Goal: Find specific page/section: Find specific page/section

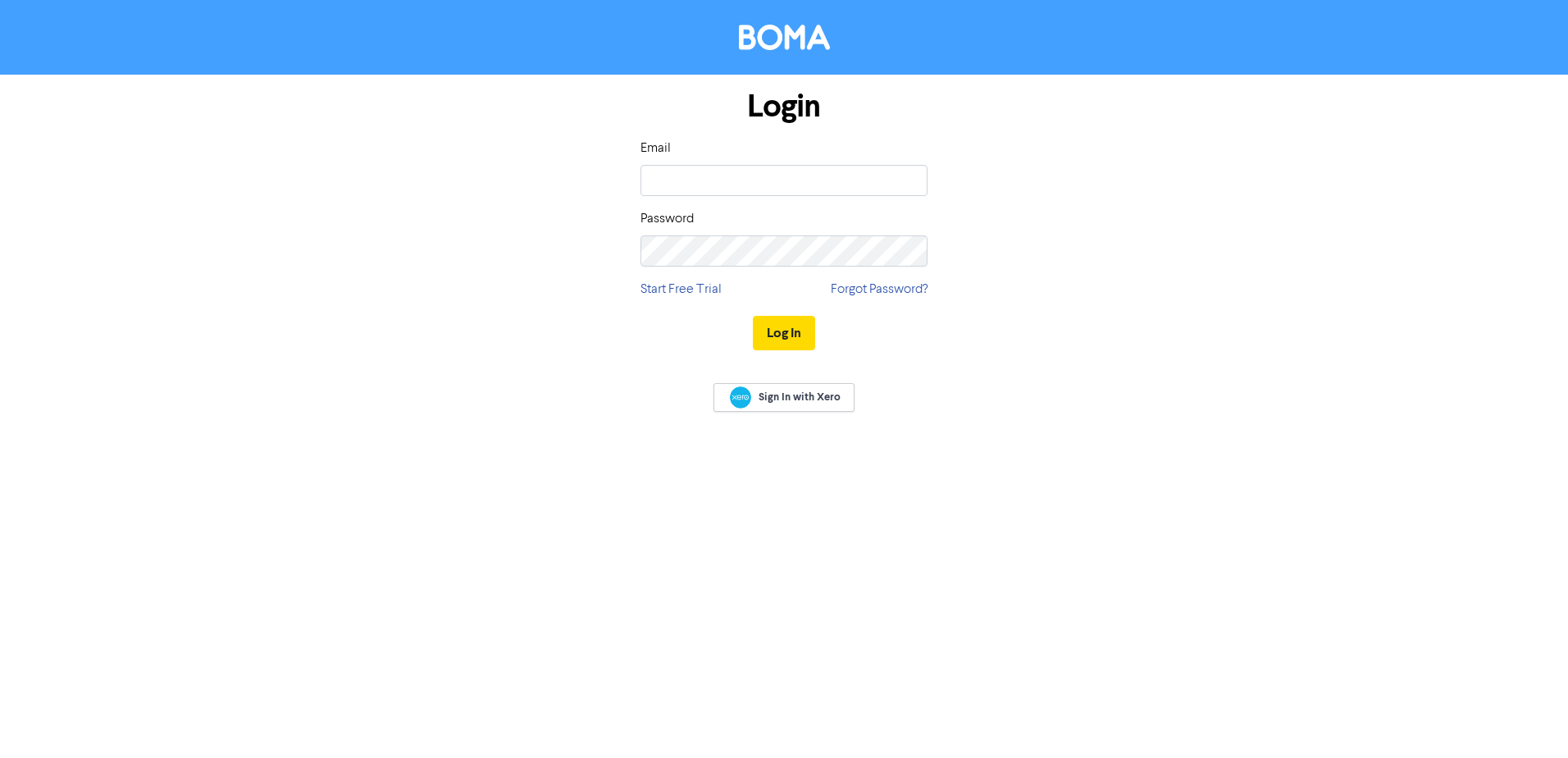
type input "[PERSON_NAME][EMAIL_ADDRESS][DOMAIN_NAME]"
click at [762, 271] on div "Login Email [PERSON_NAME][EMAIL_ADDRESS][DOMAIN_NAME] Password Start Free Trial…" at bounding box center [784, 221] width 311 height 293
click at [753, 316] on button "Log In" at bounding box center [784, 333] width 62 height 35
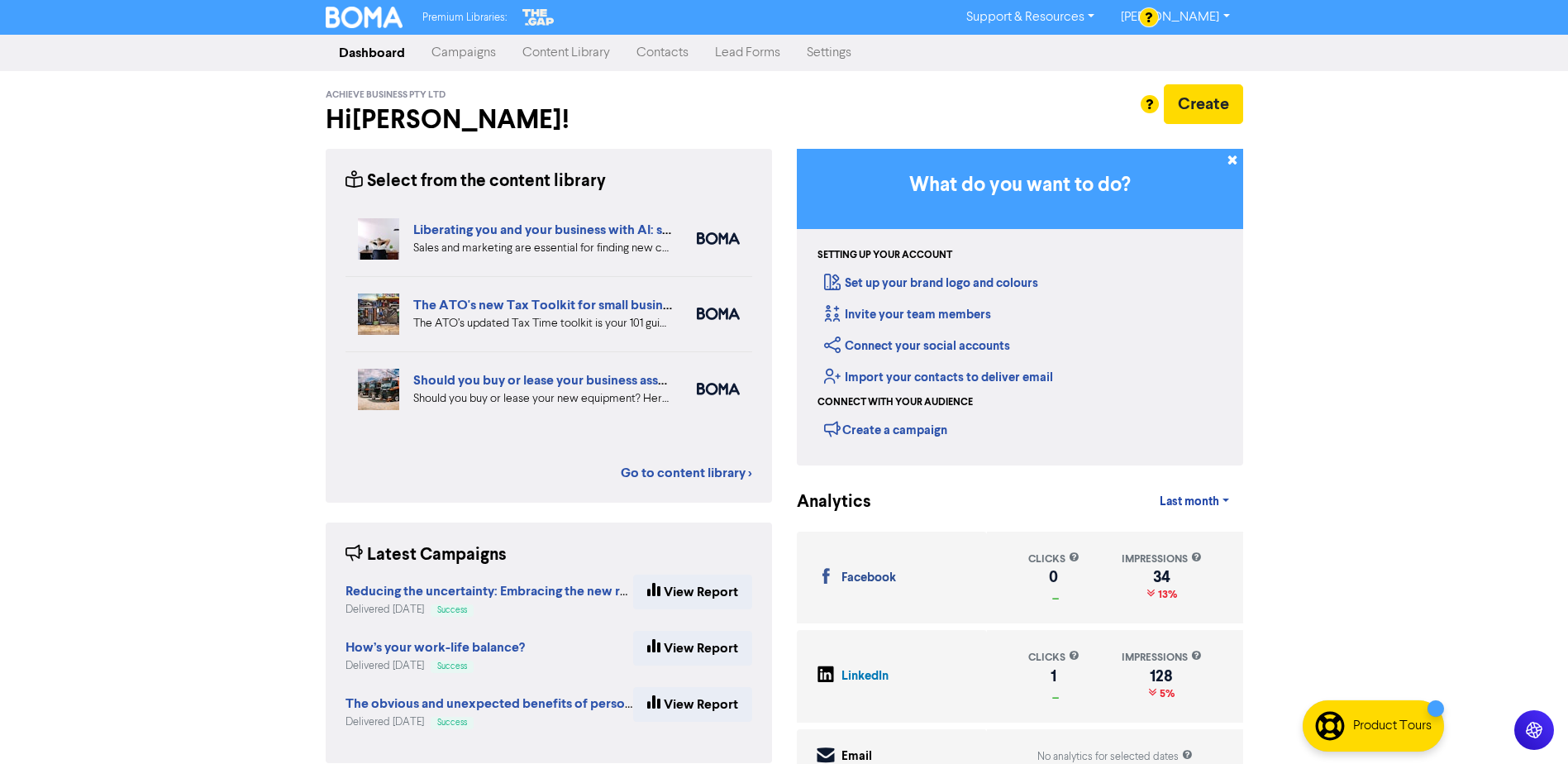
click at [463, 53] on link "Campaigns" at bounding box center [463, 53] width 91 height 33
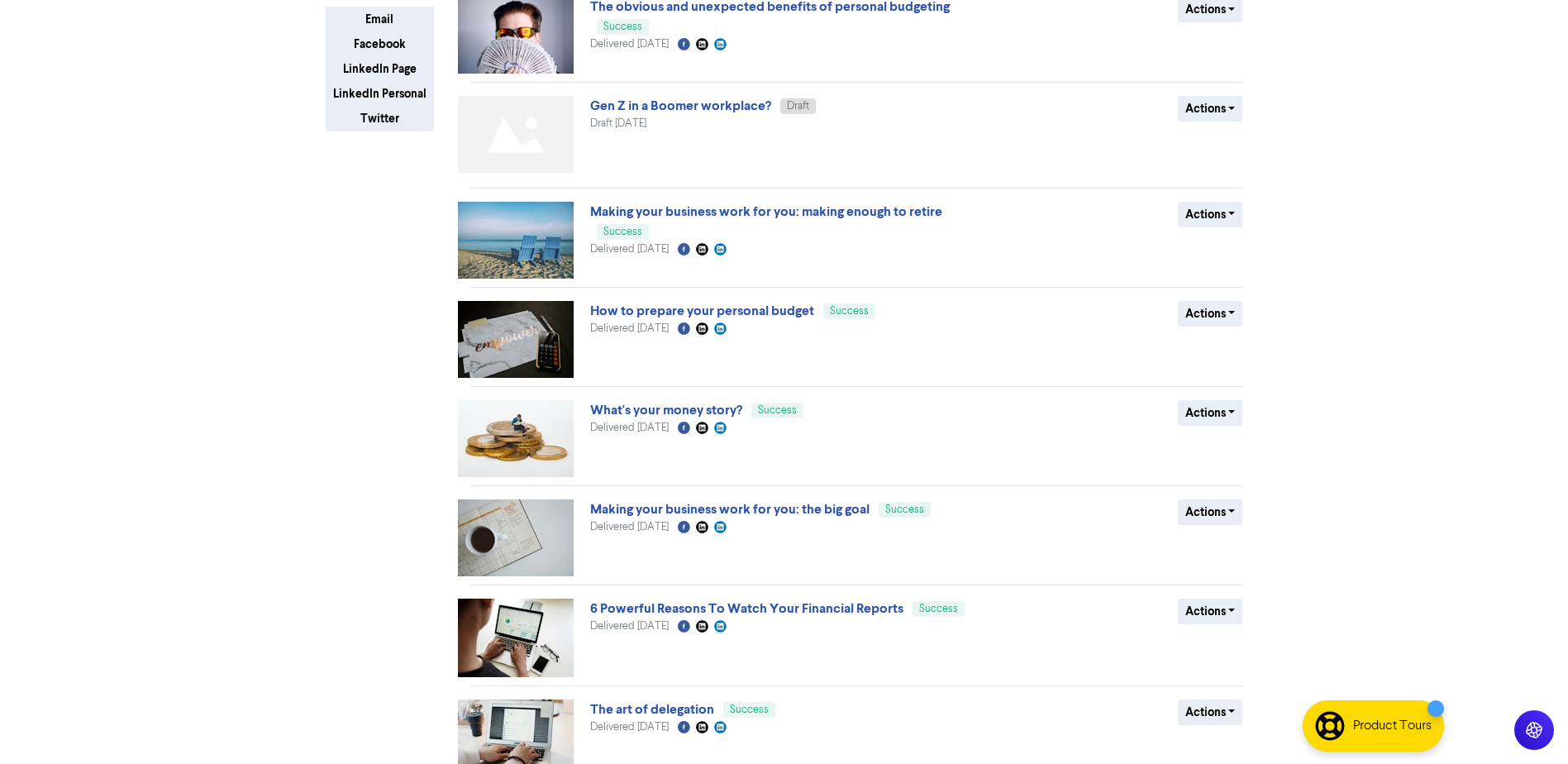
scroll to position [416, 0]
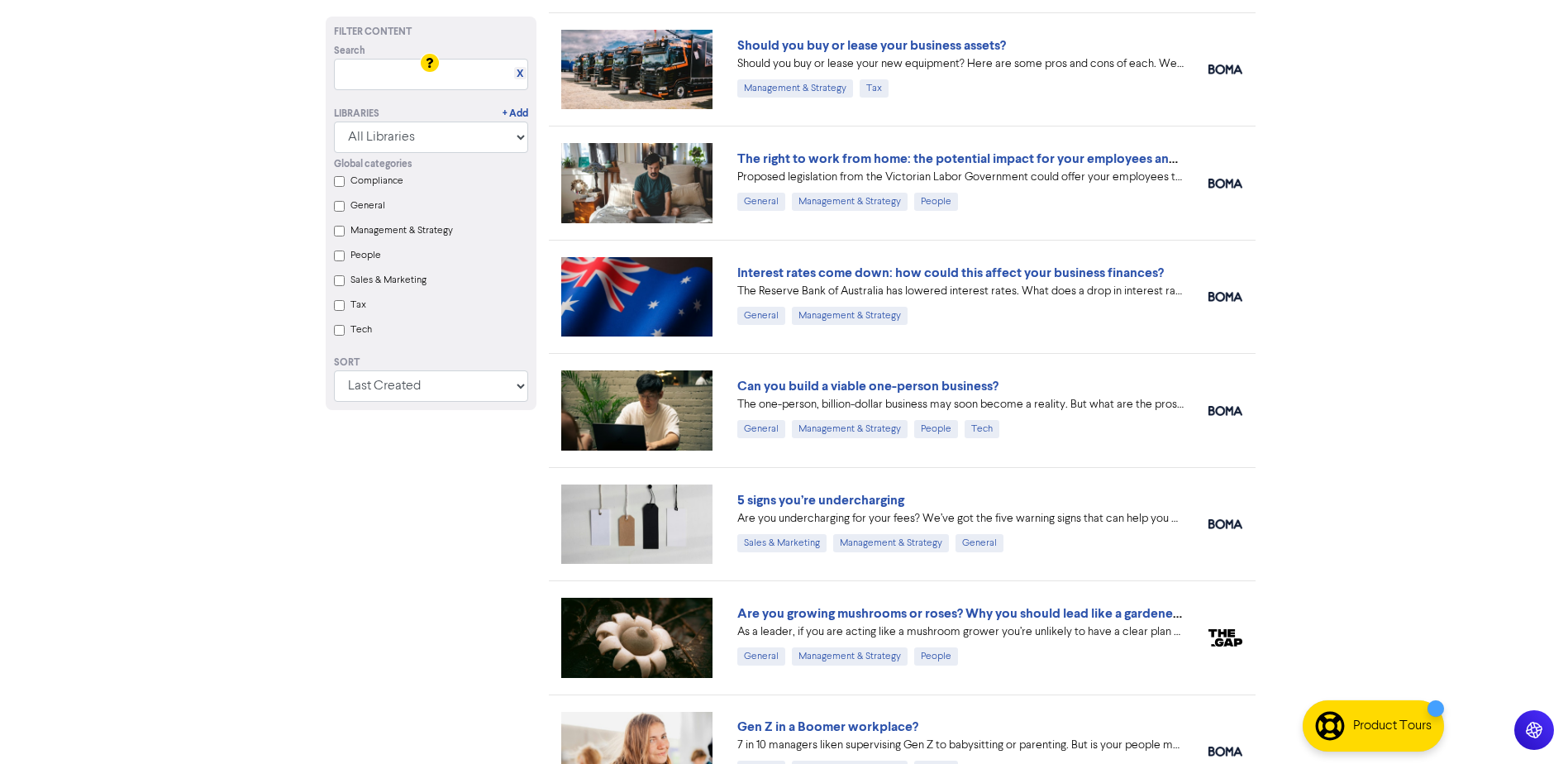
scroll to position [413, 0]
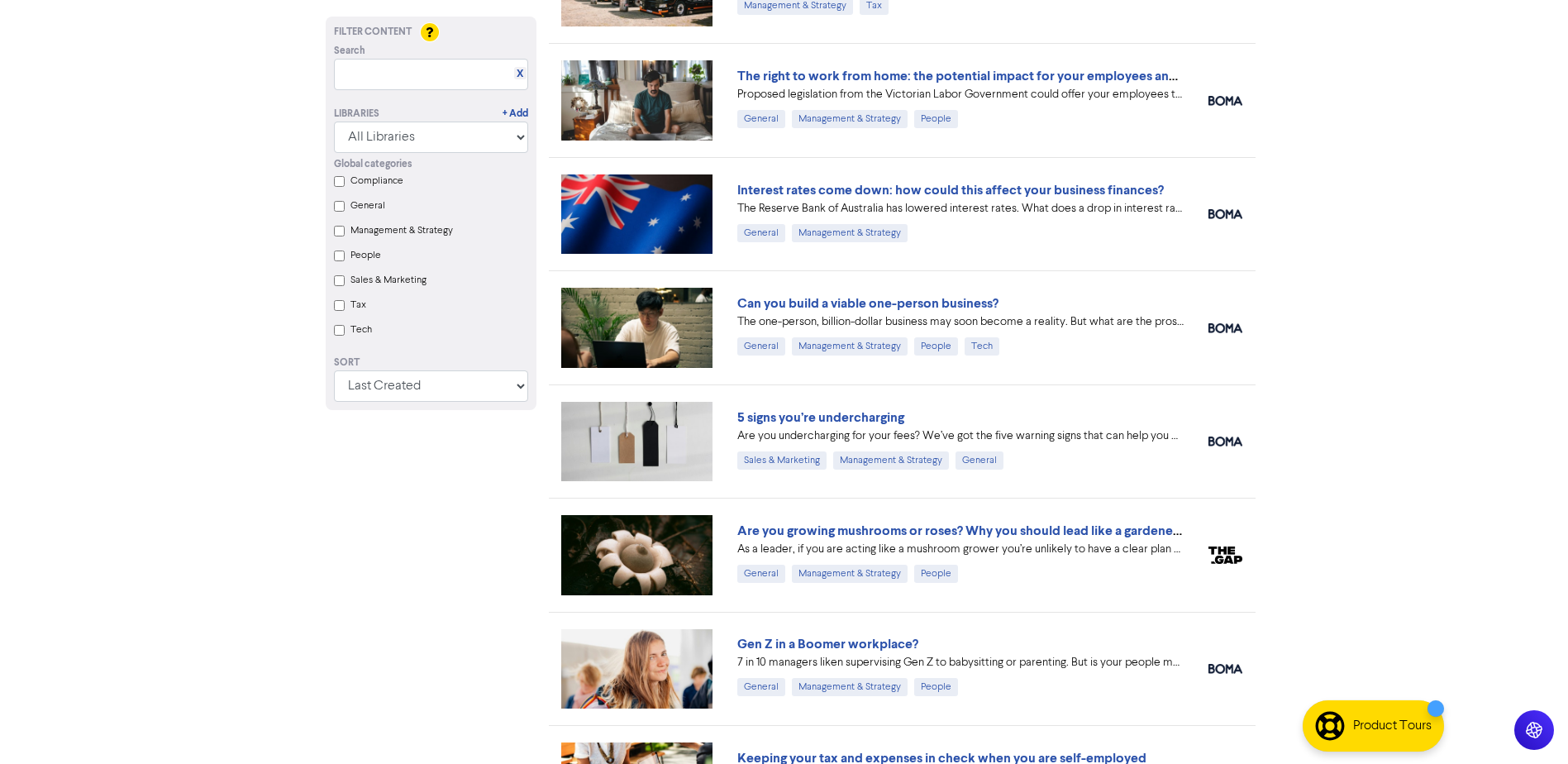
click at [348, 257] on div "Global categories Compliance General Management & Strategy People Sales & Marke…" at bounding box center [431, 249] width 219 height 192
click at [369, 263] on label "People" at bounding box center [365, 255] width 31 height 15
click at [344, 261] on input "People" at bounding box center [338, 256] width 11 height 11
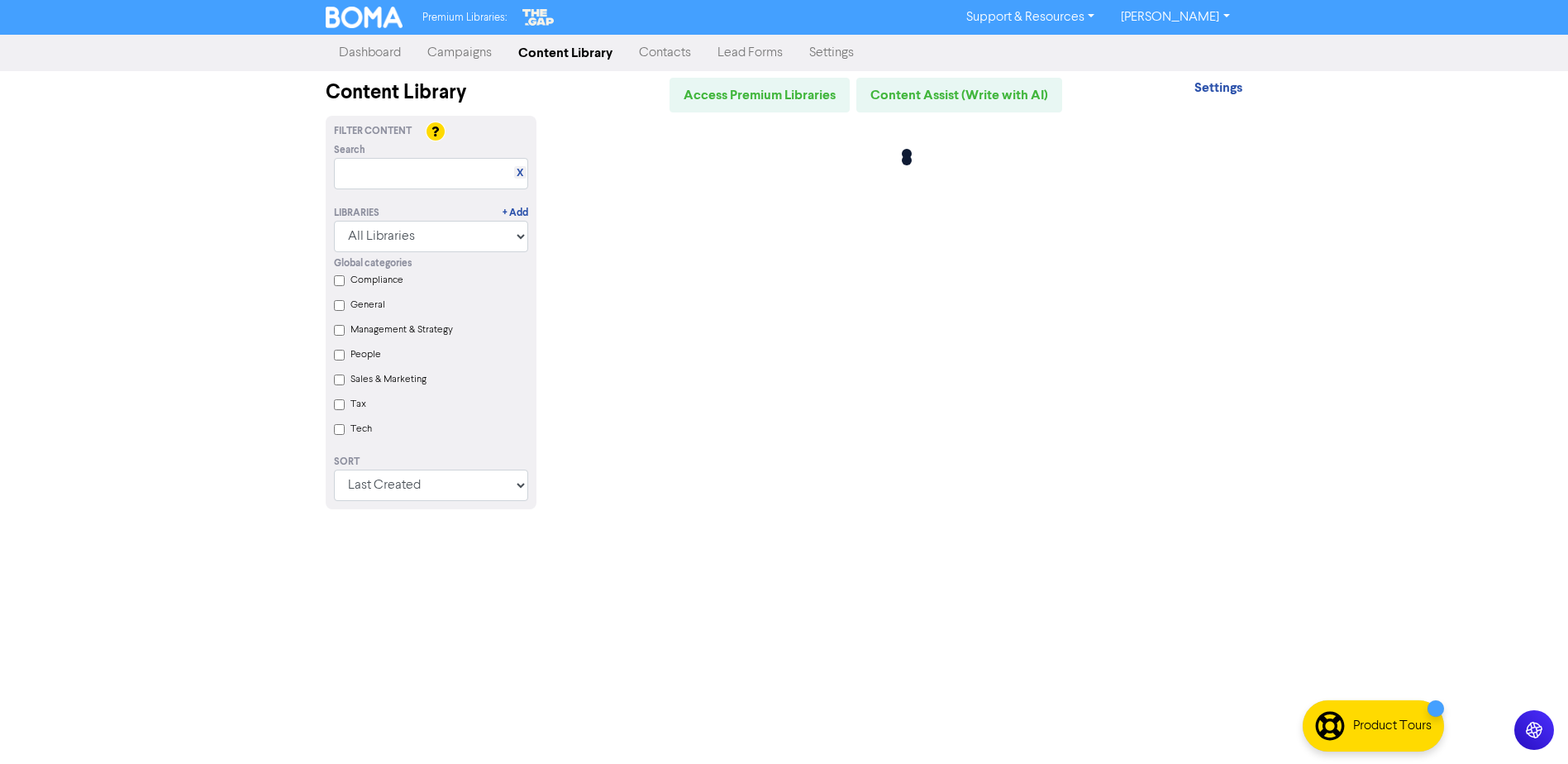
scroll to position [0, 0]
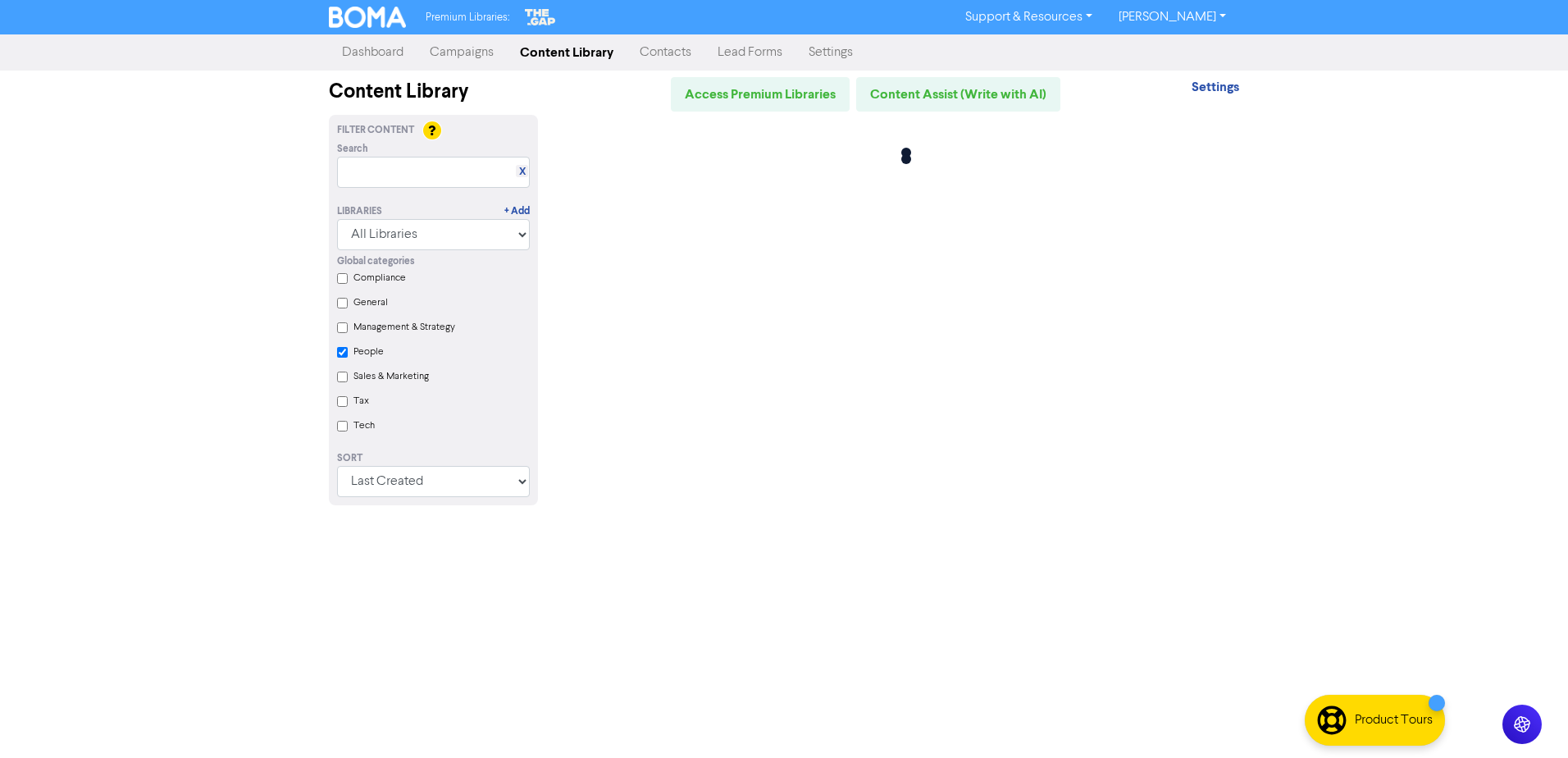
checkbox input "true"
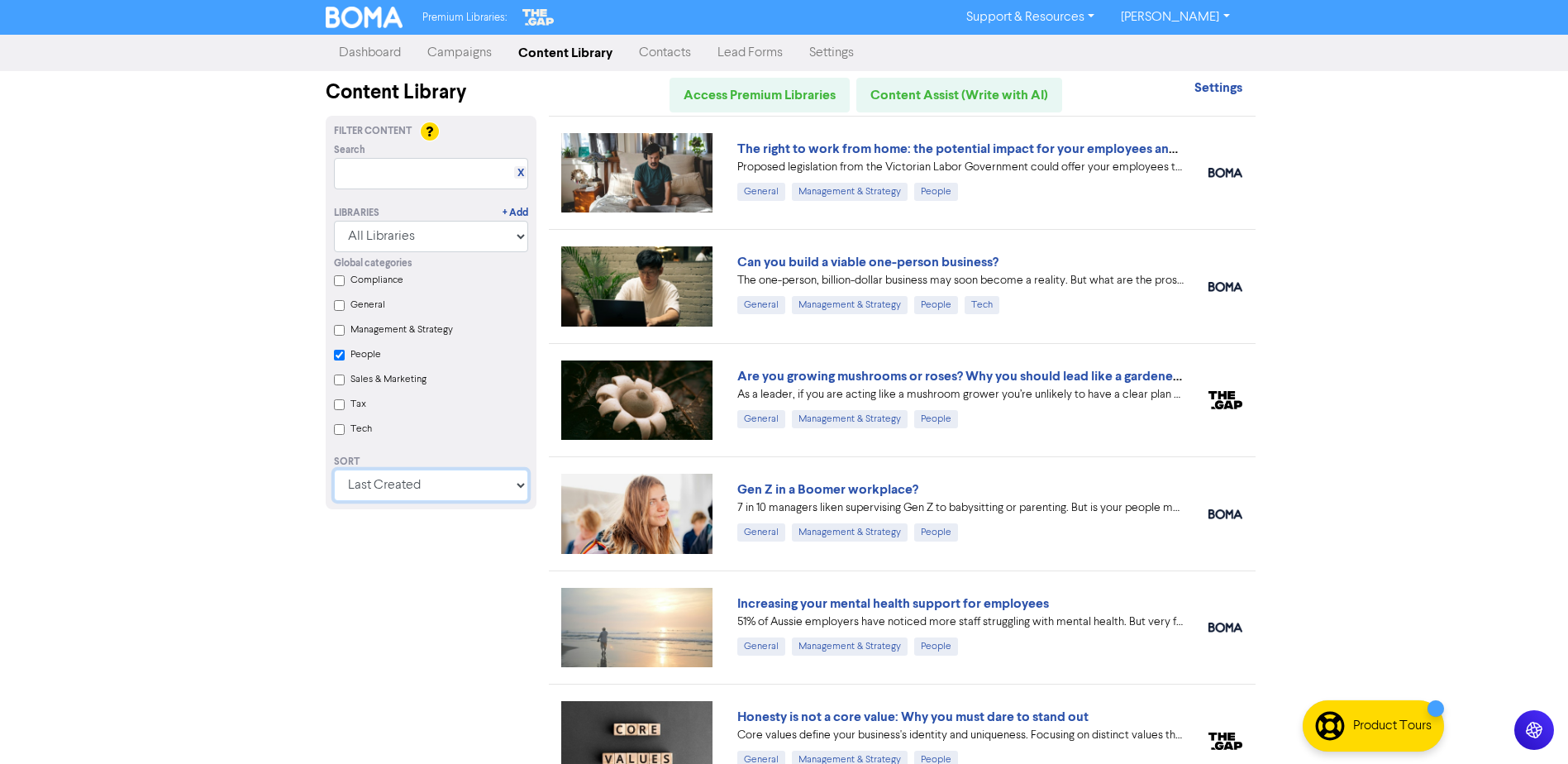
click at [468, 482] on select "Last Created First Created Title Ascending Title Descending Library Ascending L…" at bounding box center [430, 486] width 194 height 32
select select "available_from asc, id asc"
click at [339, 475] on select "Last Created First Created Title Ascending Title Descending Library Ascending L…" at bounding box center [430, 486] width 194 height 32
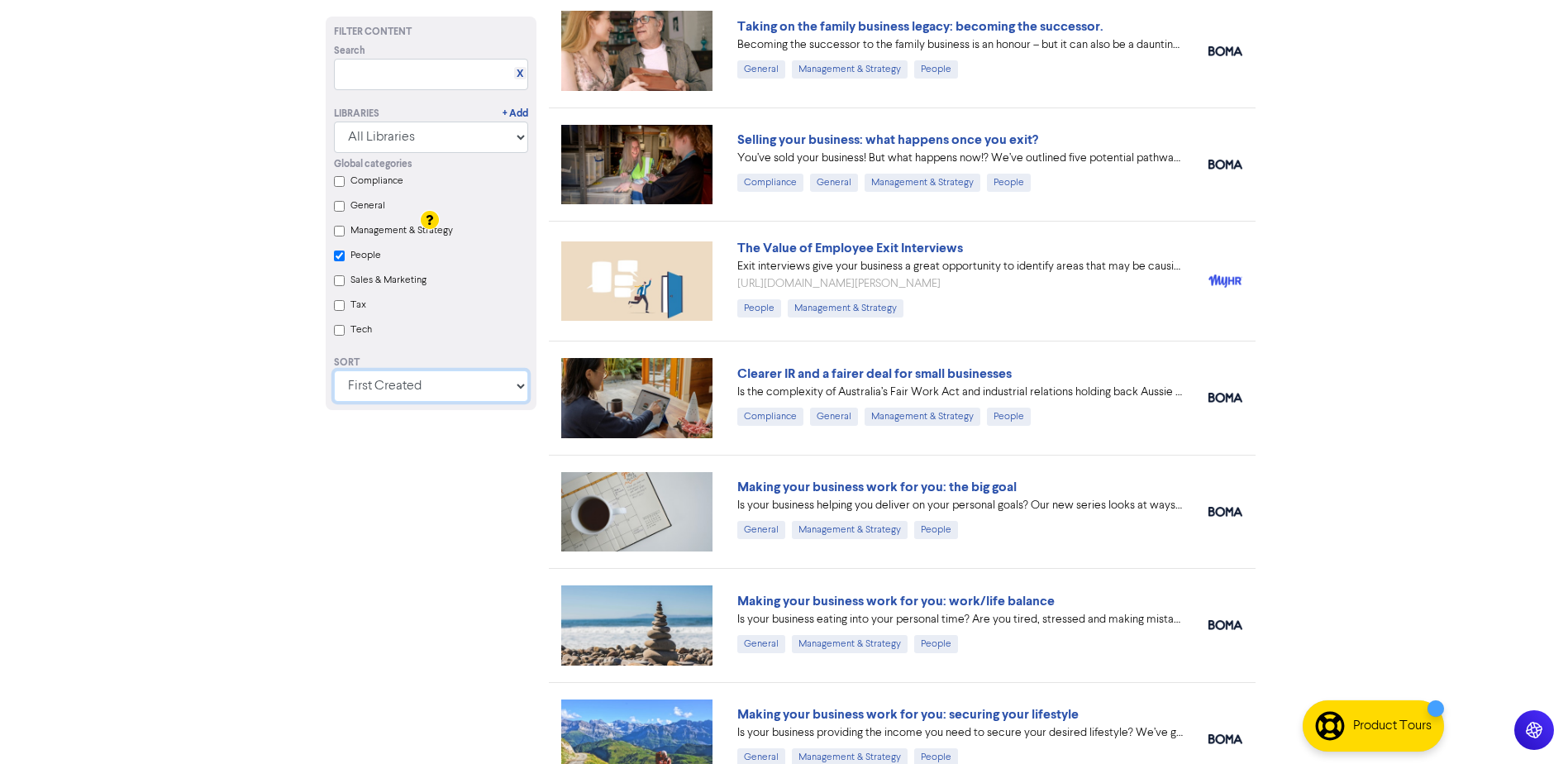
scroll to position [4897, 0]
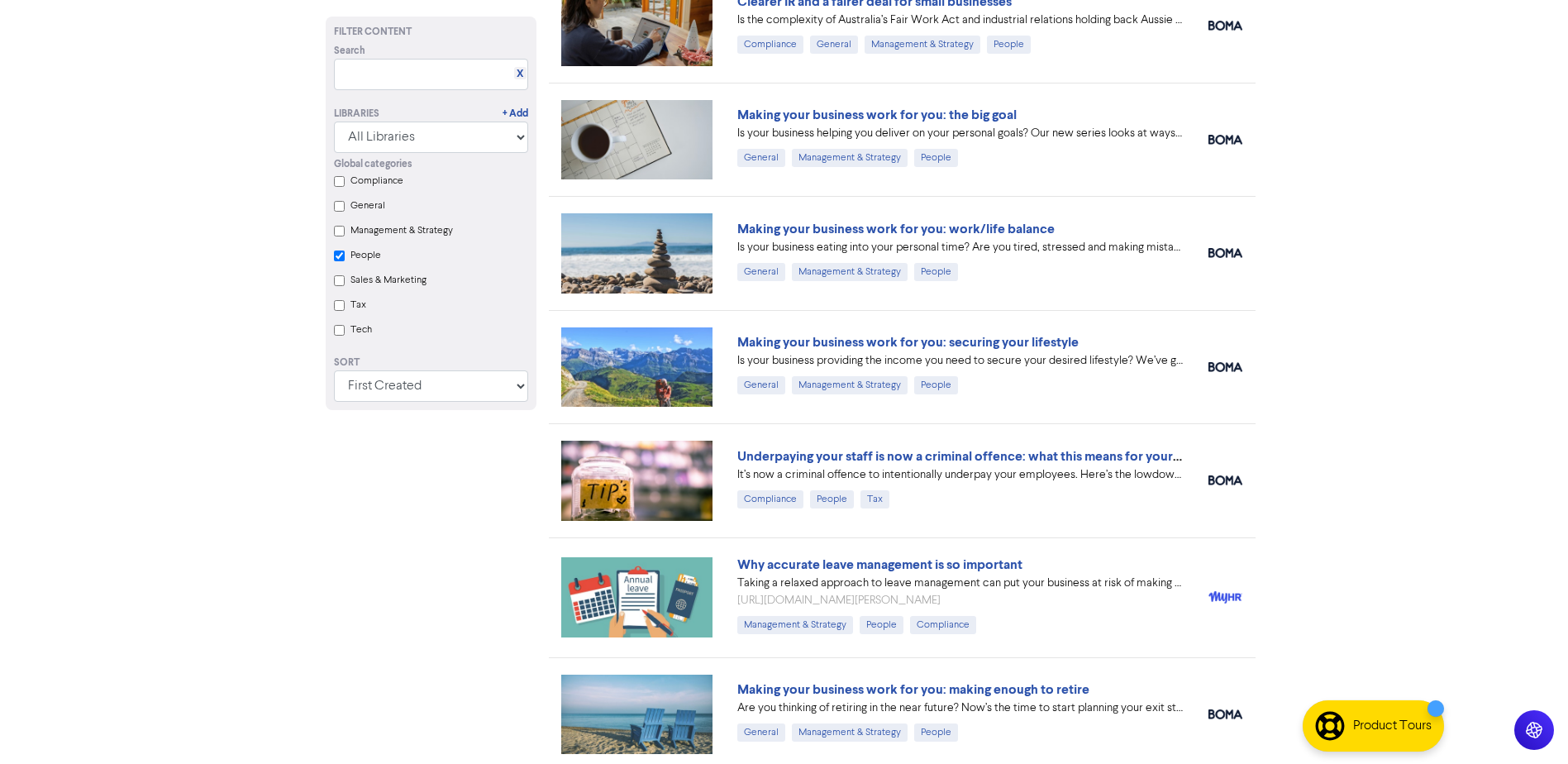
checkbox input "true"
